Goal: Information Seeking & Learning: Learn about a topic

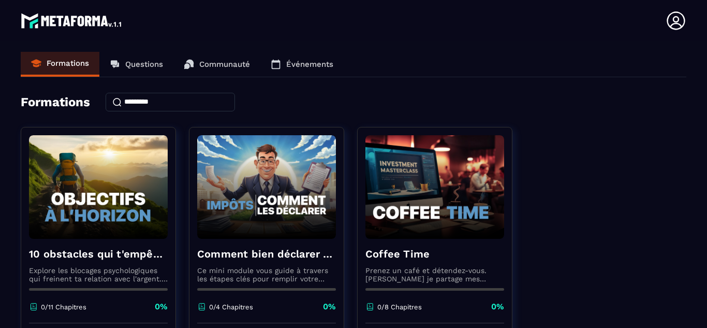
scroll to position [605, 0]
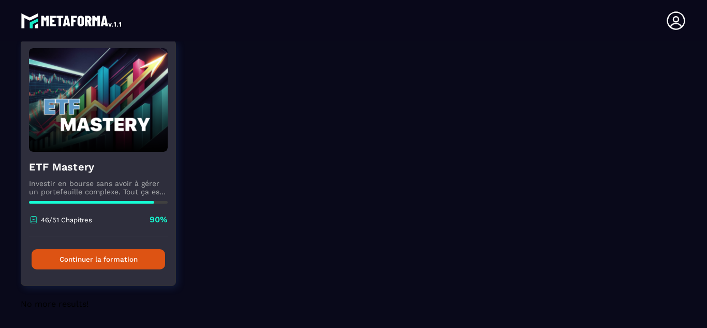
click at [84, 260] on button "Continuer la formation" at bounding box center [99, 259] width 134 height 20
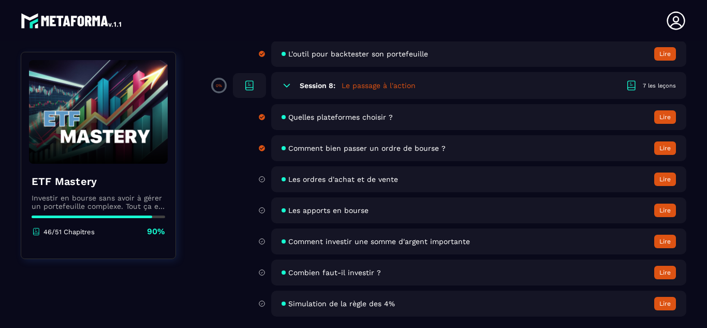
scroll to position [1670, 0]
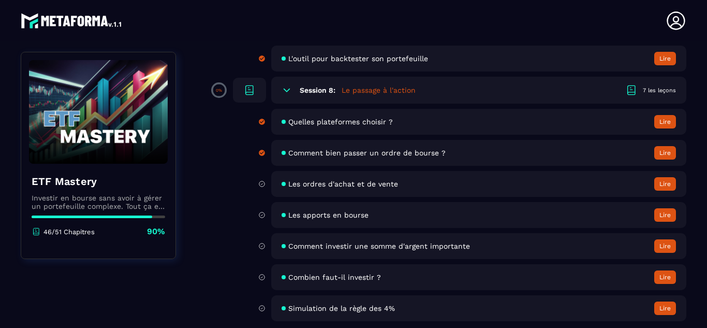
click at [666, 182] on button "Lire" at bounding box center [665, 183] width 22 height 13
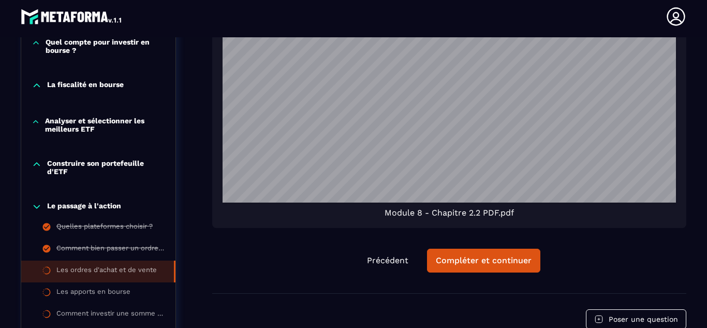
scroll to position [1125, 0]
click at [470, 255] on div "Compléter et continuer" at bounding box center [484, 260] width 96 height 10
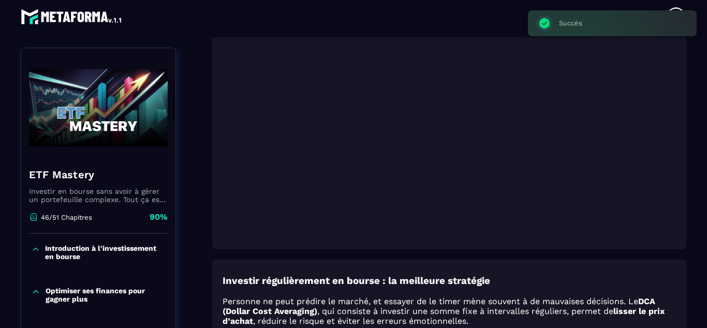
scroll to position [108, 0]
